Goal: Check status: Check status

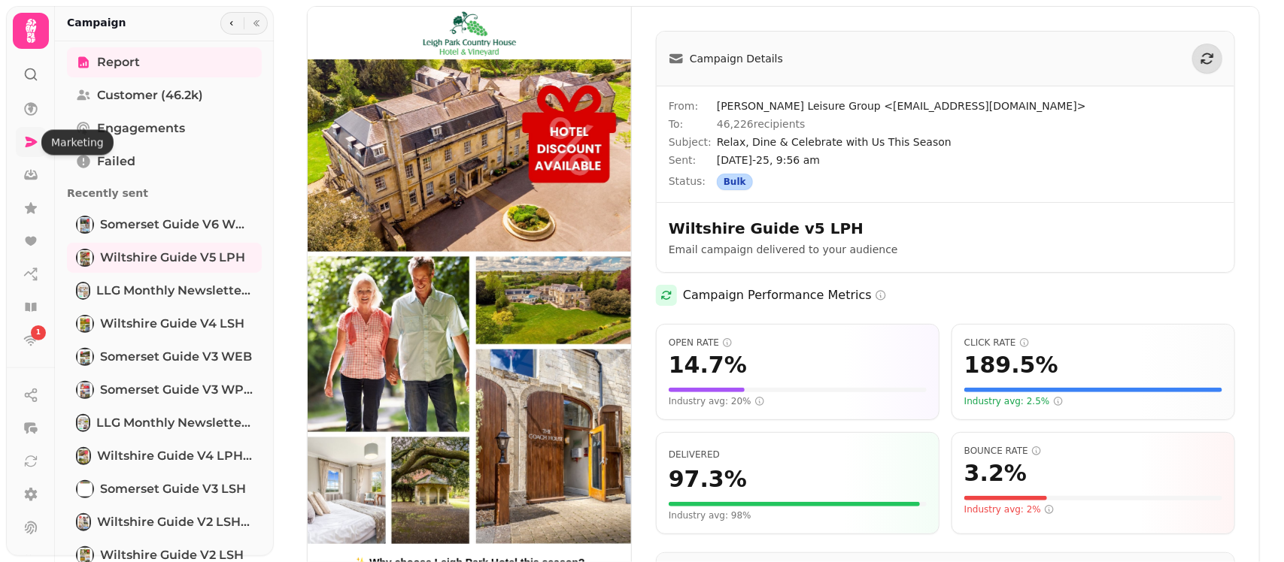
click at [28, 147] on icon at bounding box center [32, 142] width 12 height 11
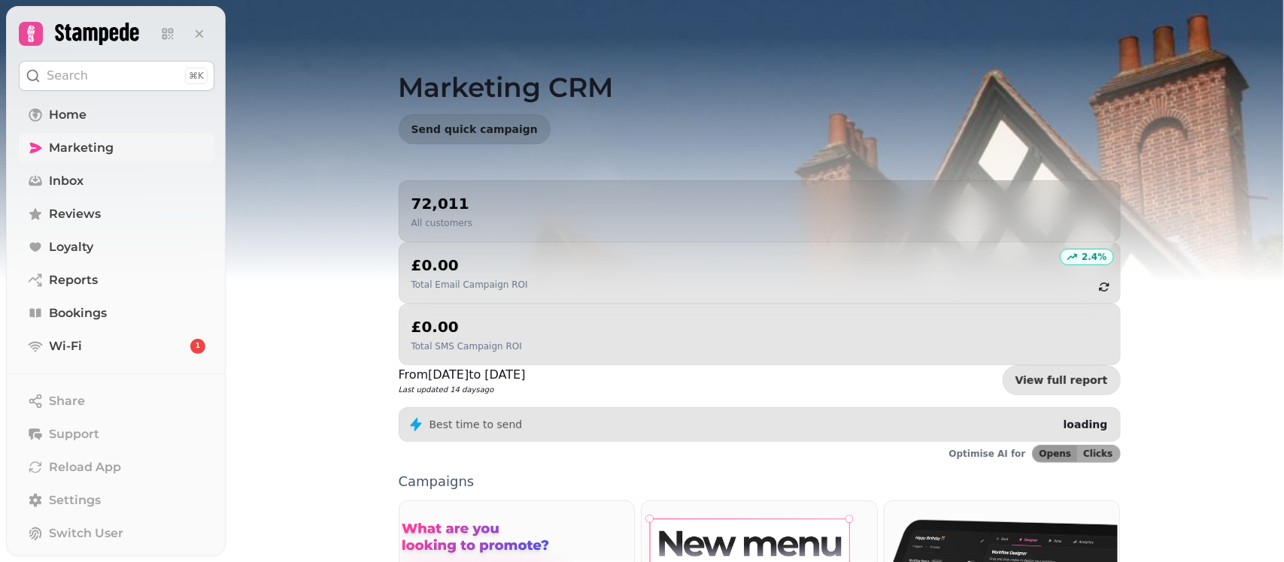
click at [87, 145] on span "Marketing" at bounding box center [81, 148] width 65 height 18
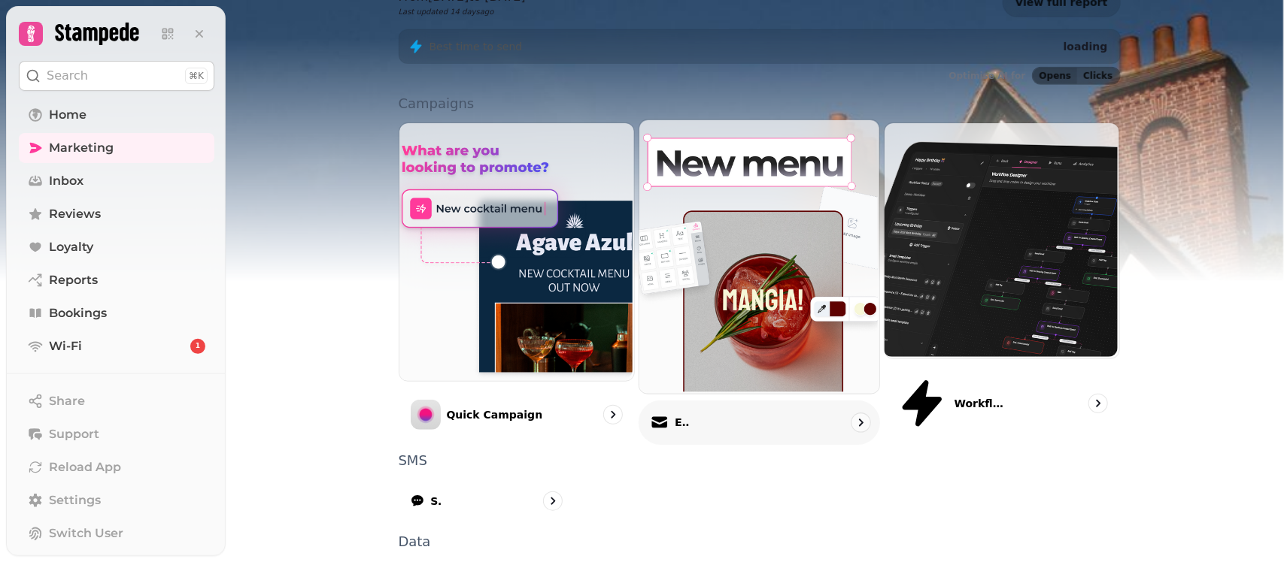
click at [720, 401] on div "Email" at bounding box center [758, 423] width 241 height 44
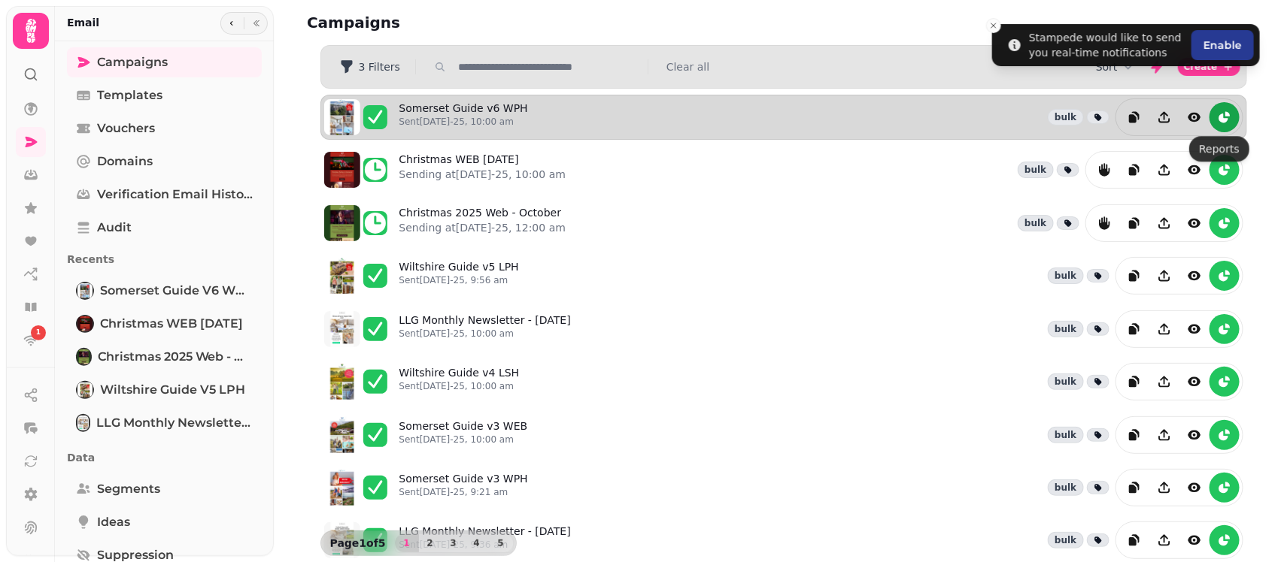
click at [1217, 125] on icon "reports" at bounding box center [1224, 117] width 15 height 15
